Goal: Transaction & Acquisition: Subscribe to service/newsletter

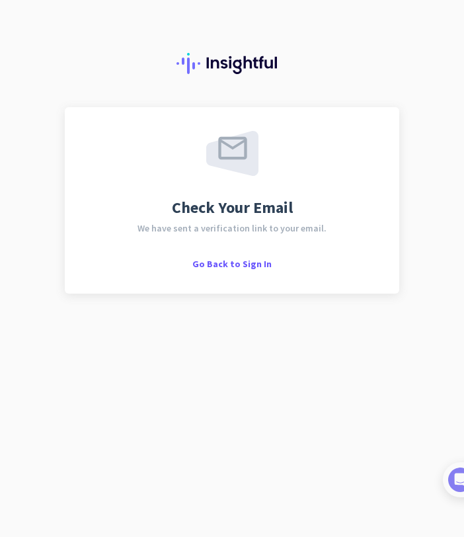
click at [0, 536] on nordpass-portal at bounding box center [0, 537] width 0 height 0
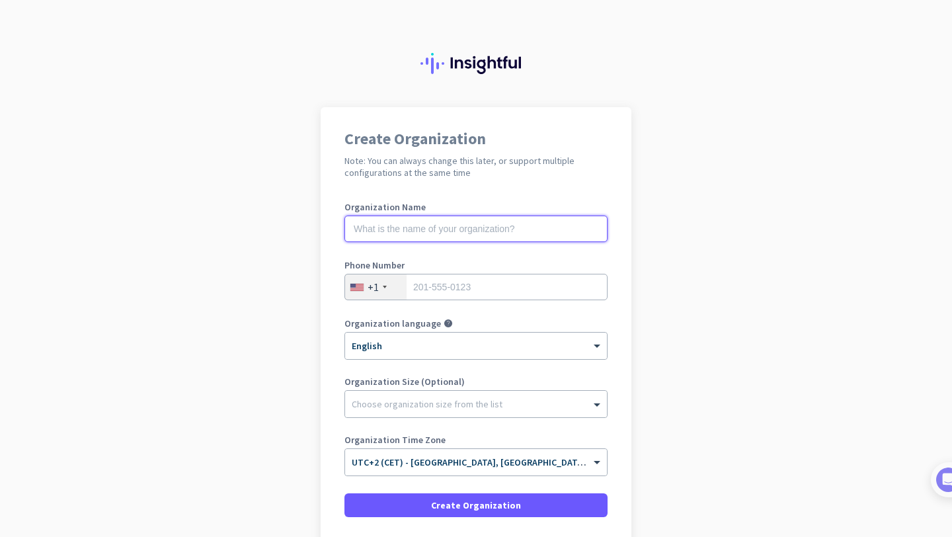
click at [400, 231] on input "text" at bounding box center [475, 229] width 263 height 26
type input "org"
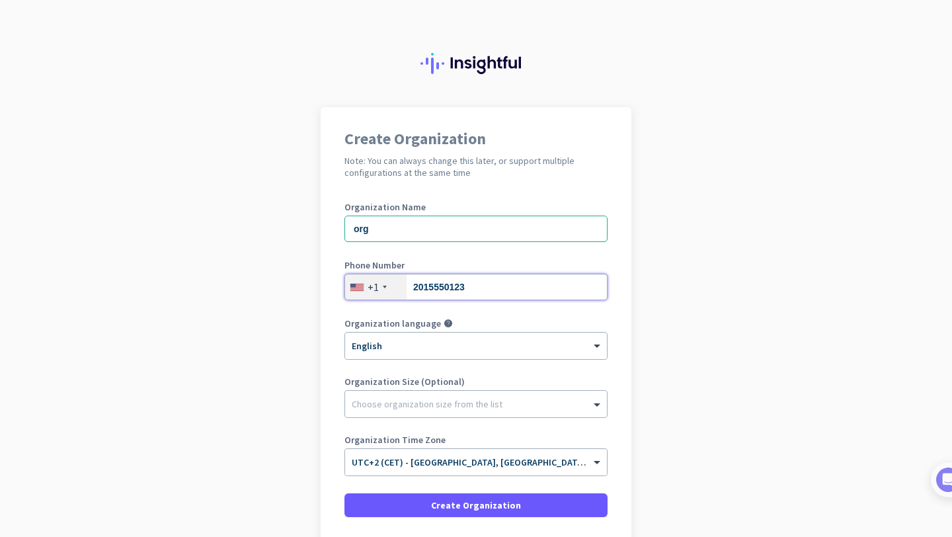
type input "2015550123"
click at [426, 230] on input "org" at bounding box center [475, 229] width 263 height 26
type input "Testing intercom"
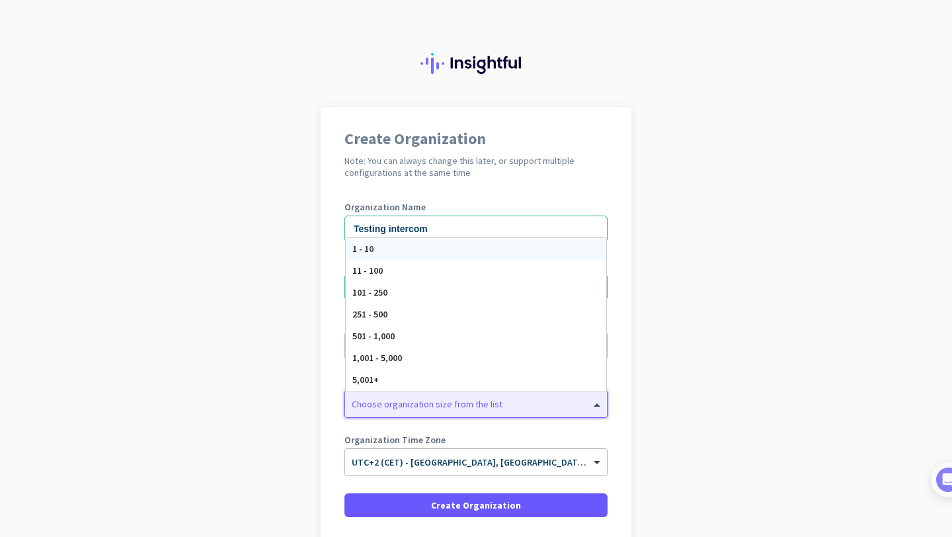
click at [436, 403] on div at bounding box center [476, 400] width 262 height 13
click at [442, 251] on div "1 - 10" at bounding box center [476, 249] width 260 height 22
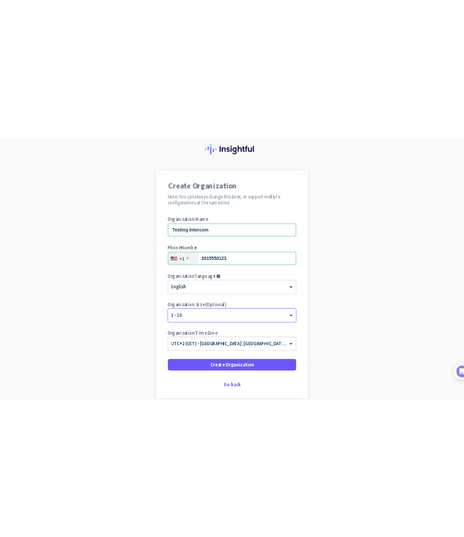
scroll to position [103, 0]
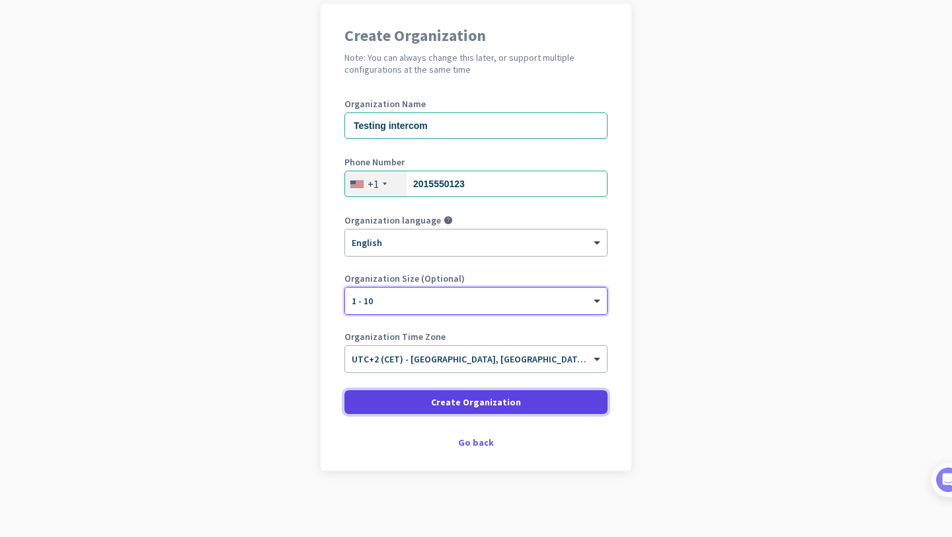
click at [471, 410] on span at bounding box center [475, 402] width 263 height 32
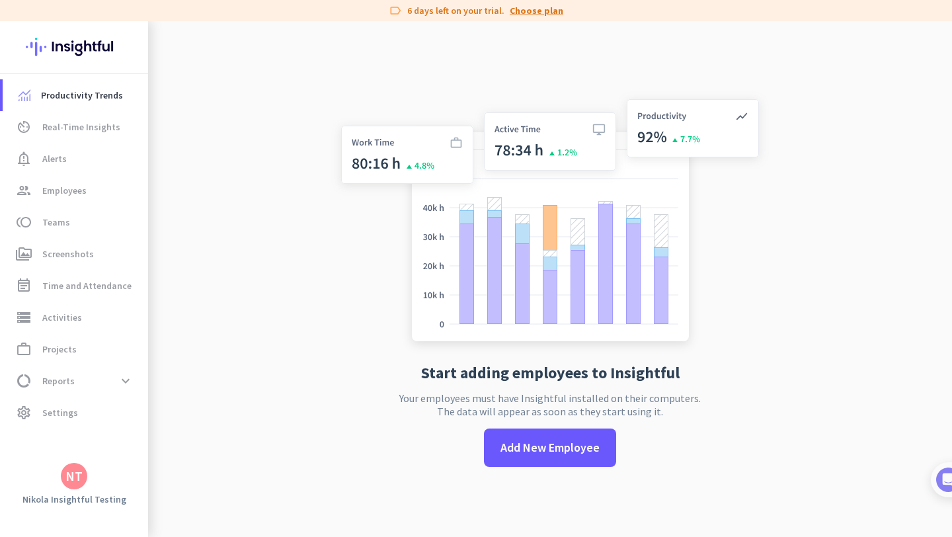
click at [543, 11] on link "Choose plan" at bounding box center [537, 10] width 54 height 13
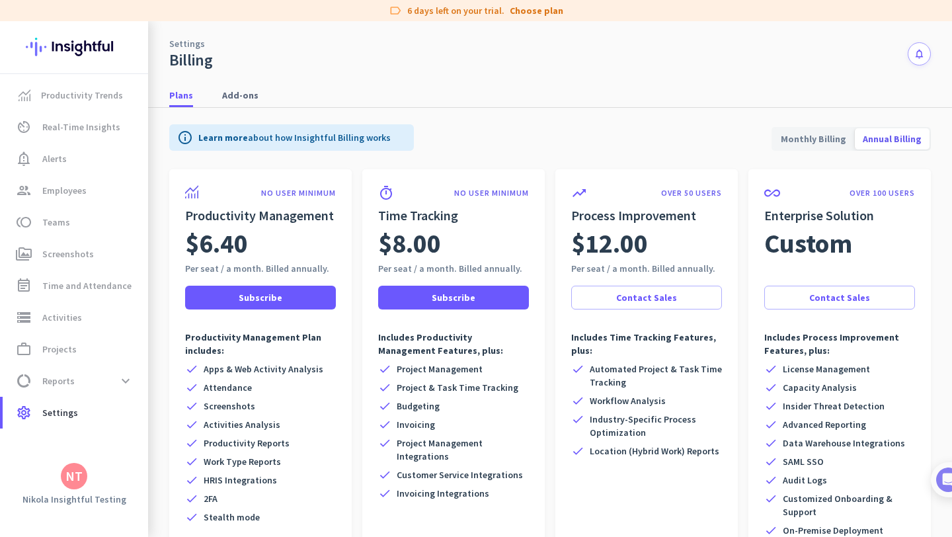
click at [839, 141] on span "Monthly Billing" at bounding box center [813, 139] width 81 height 32
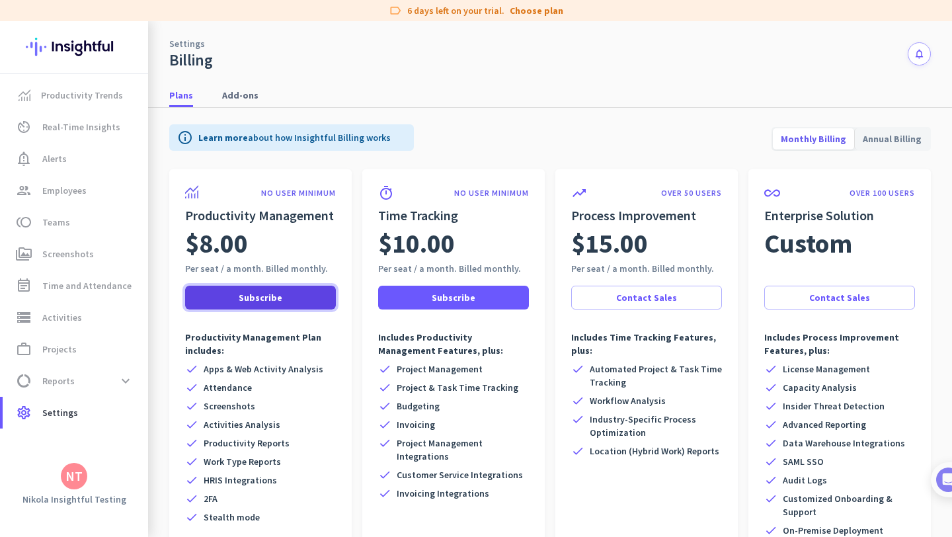
click at [259, 299] on span "Subscribe" at bounding box center [261, 297] width 44 height 13
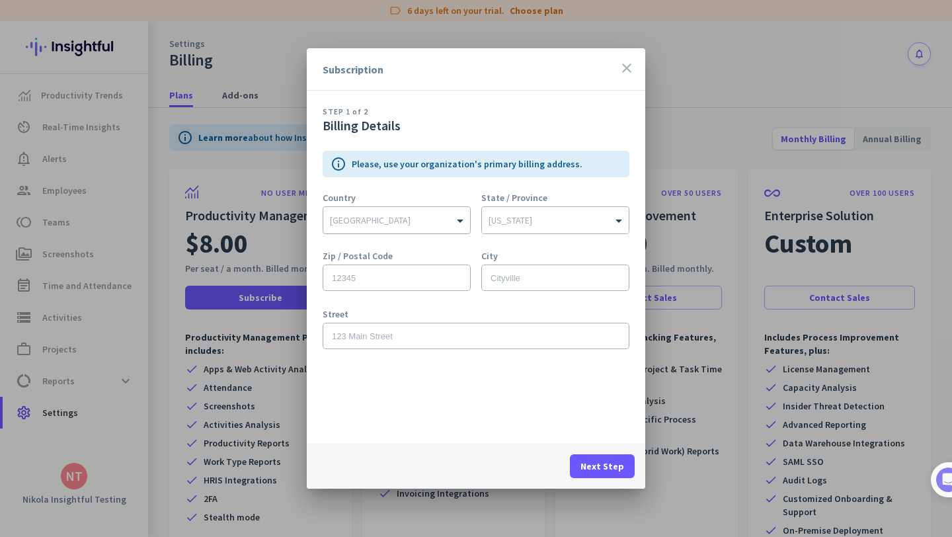
click at [413, 216] on input "text" at bounding box center [383, 218] width 107 height 10
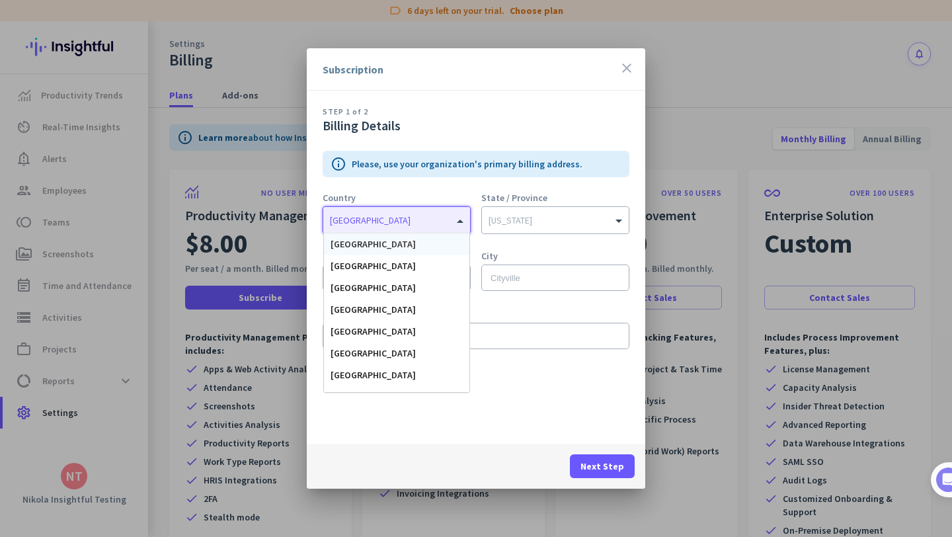
click at [395, 245] on div "[GEOGRAPHIC_DATA]" at bounding box center [396, 244] width 145 height 22
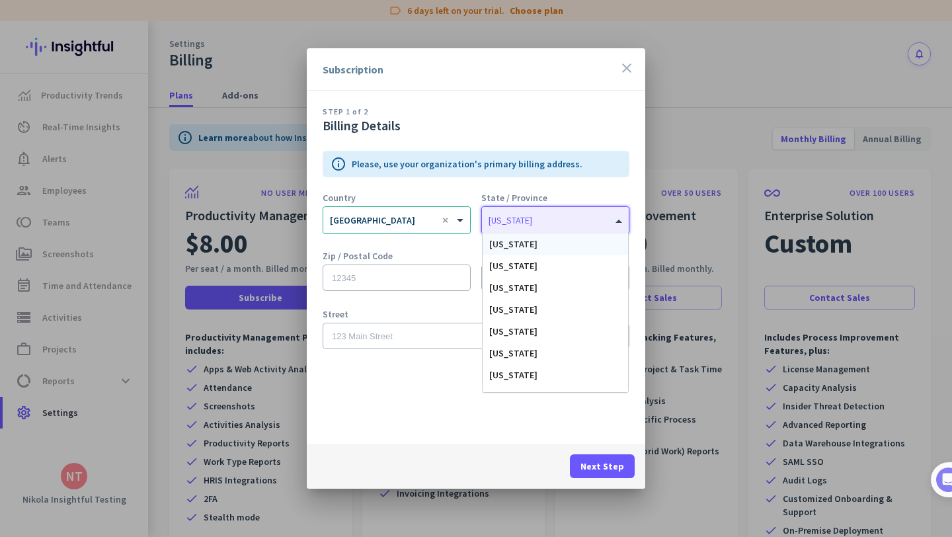
click at [528, 221] on input "text" at bounding box center [542, 218] width 107 height 10
type input "ca"
click at [512, 245] on span "[US_STATE]" at bounding box center [513, 244] width 48 height 12
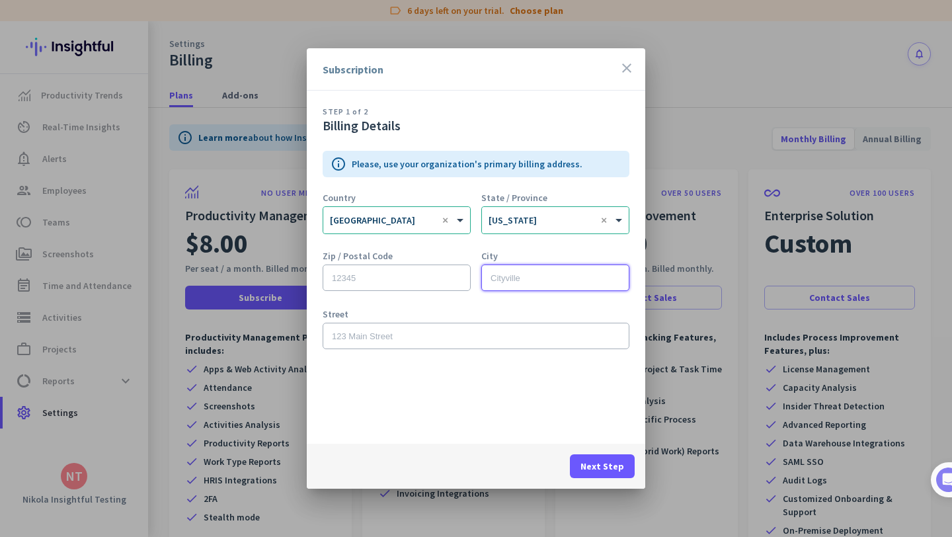
click at [522, 282] on input "text" at bounding box center [555, 277] width 148 height 26
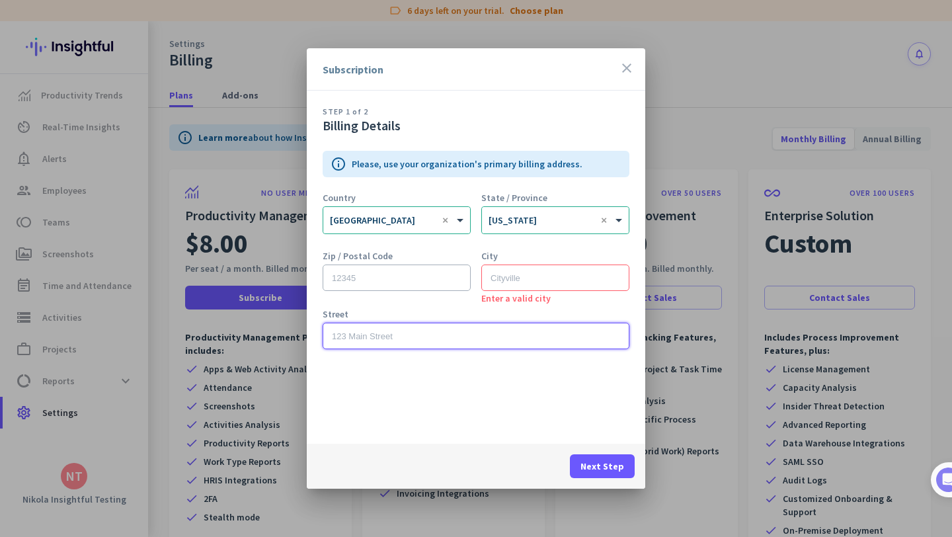
click at [456, 334] on input "text" at bounding box center [476, 336] width 307 height 26
paste input "[STREET_ADDRESS]"
type input "[STREET_ADDRESS]"
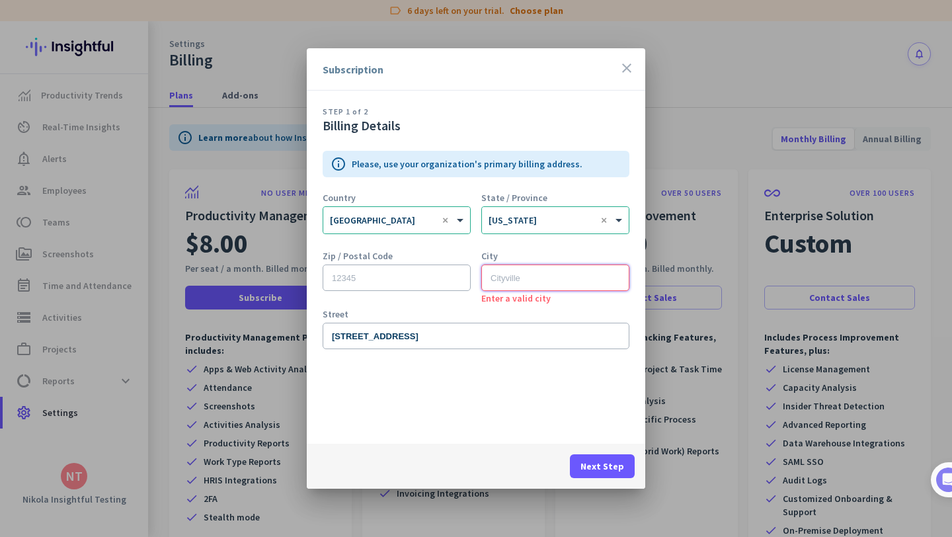
click at [538, 273] on input "text" at bounding box center [555, 277] width 148 height 26
type input "[GEOGRAPHIC_DATA]"
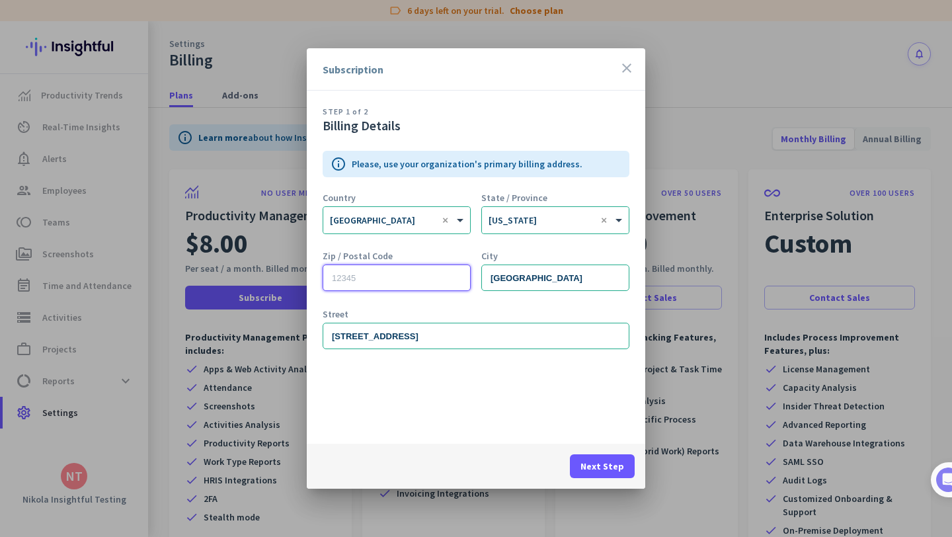
click at [406, 279] on input "text" at bounding box center [397, 277] width 148 height 26
paste input "94121"
type input "94121"
click at [415, 300] on div "Zip / Postal Code 94121" at bounding box center [397, 277] width 148 height 53
click at [582, 248] on div "Country × [GEOGRAPHIC_DATA] × State / Province × [US_STATE] ×" at bounding box center [476, 222] width 307 height 58
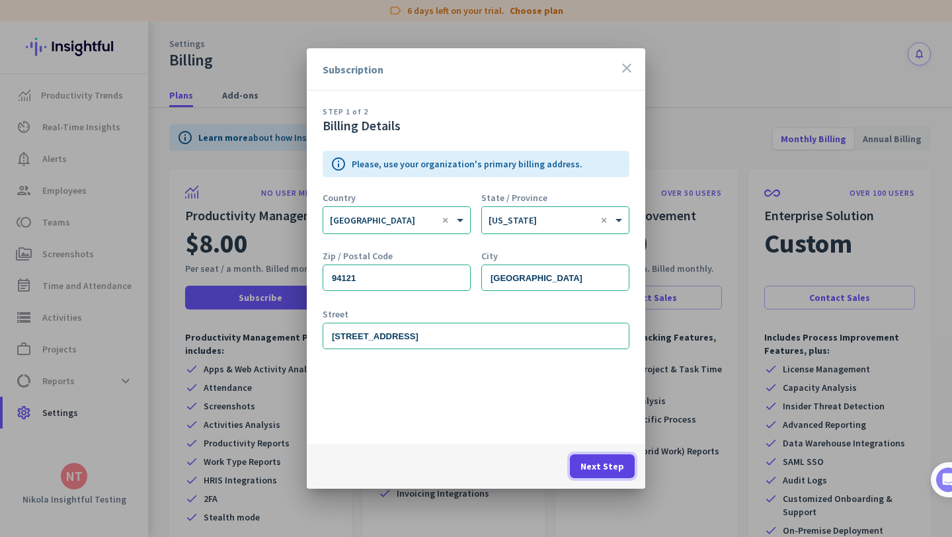
click at [600, 463] on span "Next Step" at bounding box center [602, 465] width 44 height 13
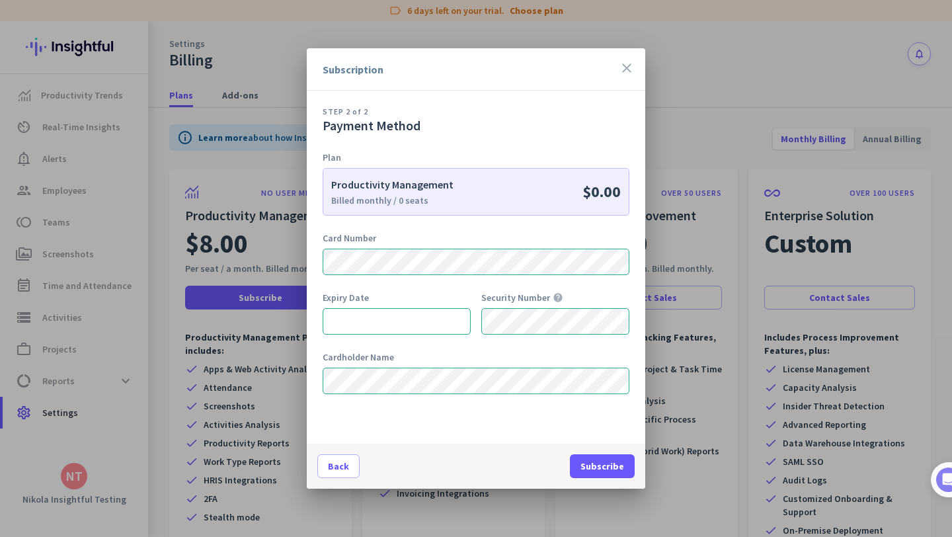
click at [555, 356] on div "Cardholder Name" at bounding box center [476, 356] width 307 height 13
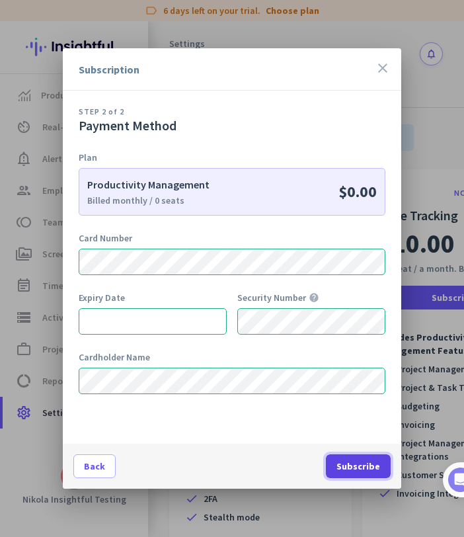
click at [358, 465] on span "Subscribe" at bounding box center [359, 465] width 44 height 13
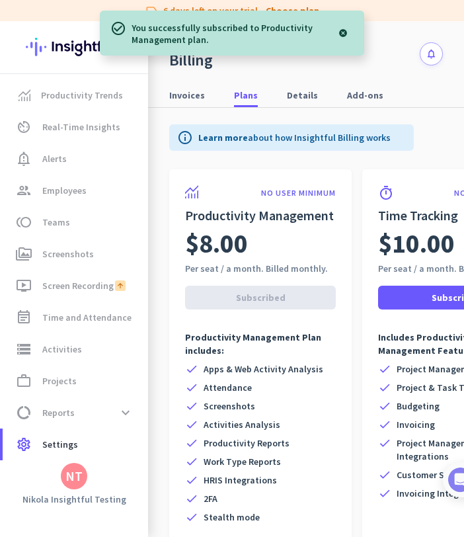
click at [340, 39] on div at bounding box center [343, 33] width 21 height 26
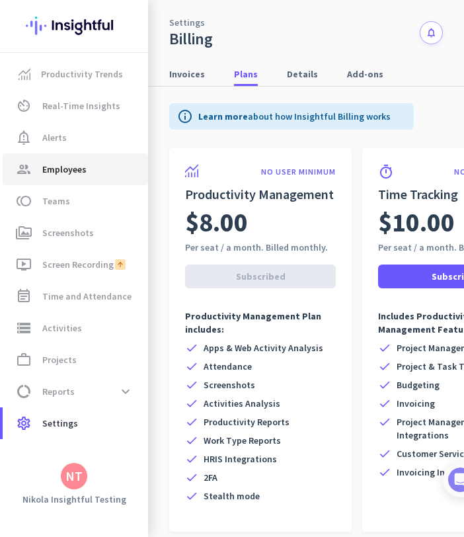
click at [85, 171] on span "Employees" at bounding box center [64, 169] width 44 height 16
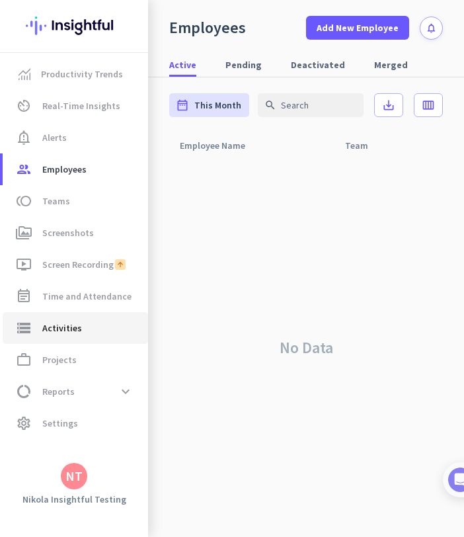
click at [103, 330] on span "storage Activities" at bounding box center [75, 328] width 124 height 16
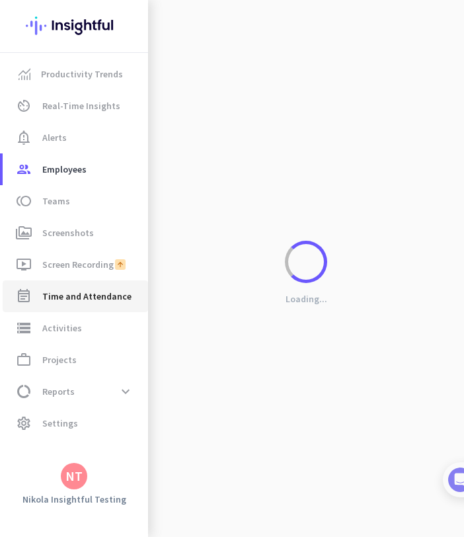
click at [111, 295] on span "Time and Attendance" at bounding box center [86, 296] width 89 height 16
type input "[DATE] - [DATE]"
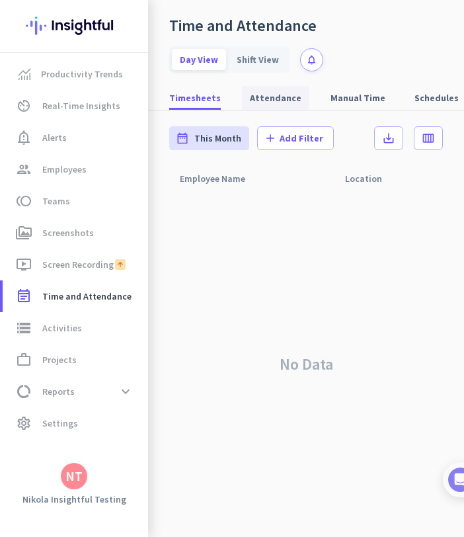
click at [263, 89] on span "Attendance" at bounding box center [276, 98] width 52 height 24
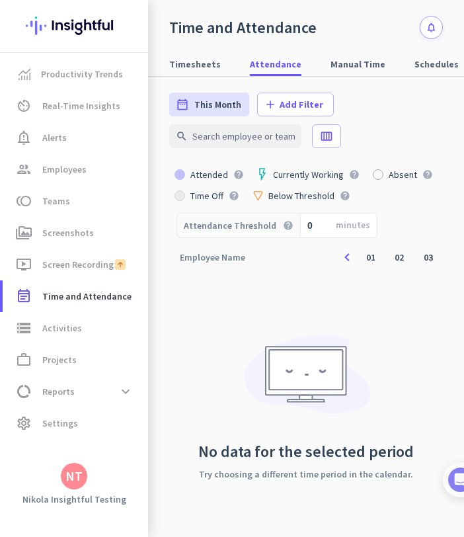
click at [79, 472] on div "NT" at bounding box center [73, 475] width 17 height 13
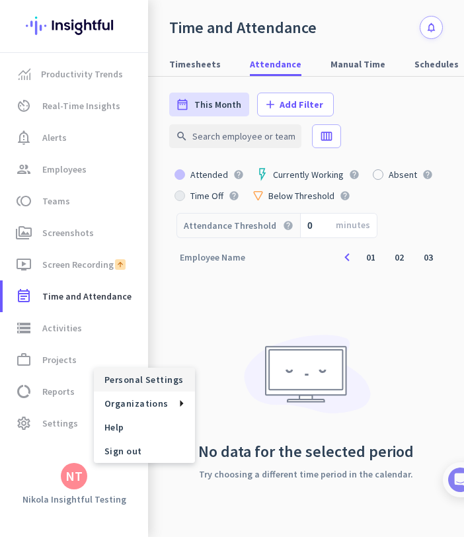
click at [164, 381] on span "Personal Settings" at bounding box center [144, 380] width 80 height 12
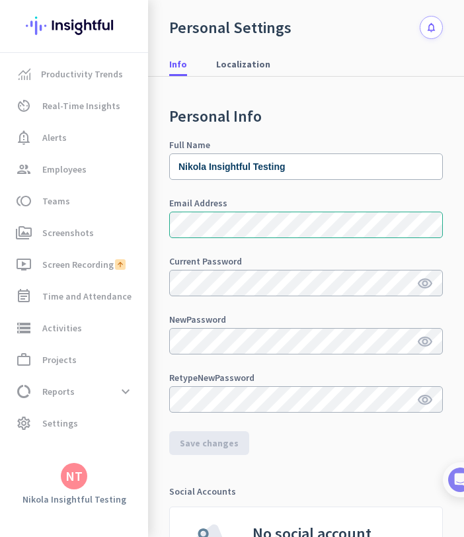
click at [83, 472] on div "NT" at bounding box center [74, 476] width 26 height 26
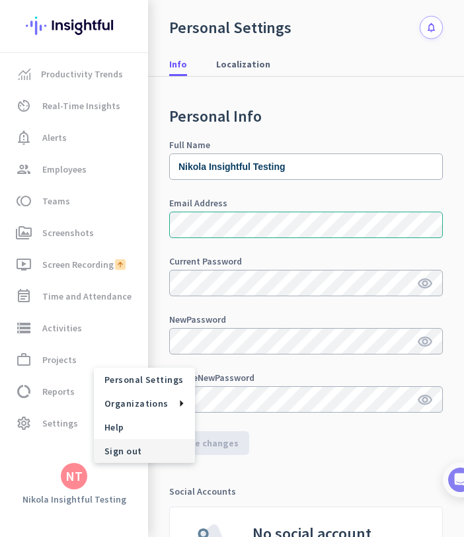
click at [118, 458] on span "Sign out" at bounding box center [144, 451] width 101 height 24
